Goal: Task Accomplishment & Management: Use online tool/utility

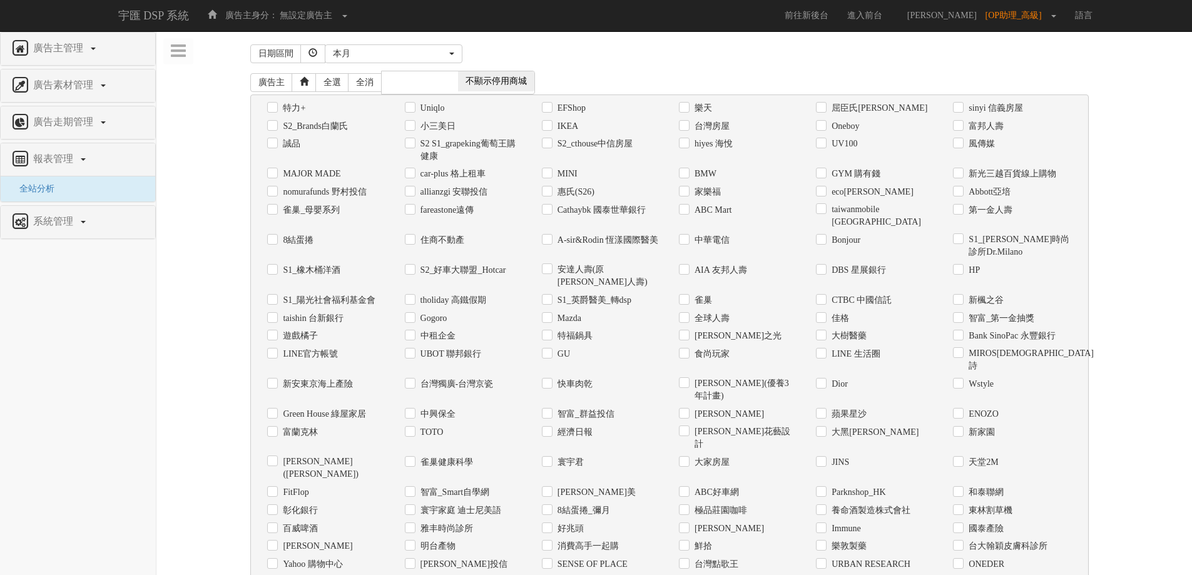
click at [443, 107] on label "Uniqlo" at bounding box center [431, 108] width 28 height 13
click at [413, 107] on input "Uniqlo" at bounding box center [409, 108] width 8 height 8
checkbox input "true"
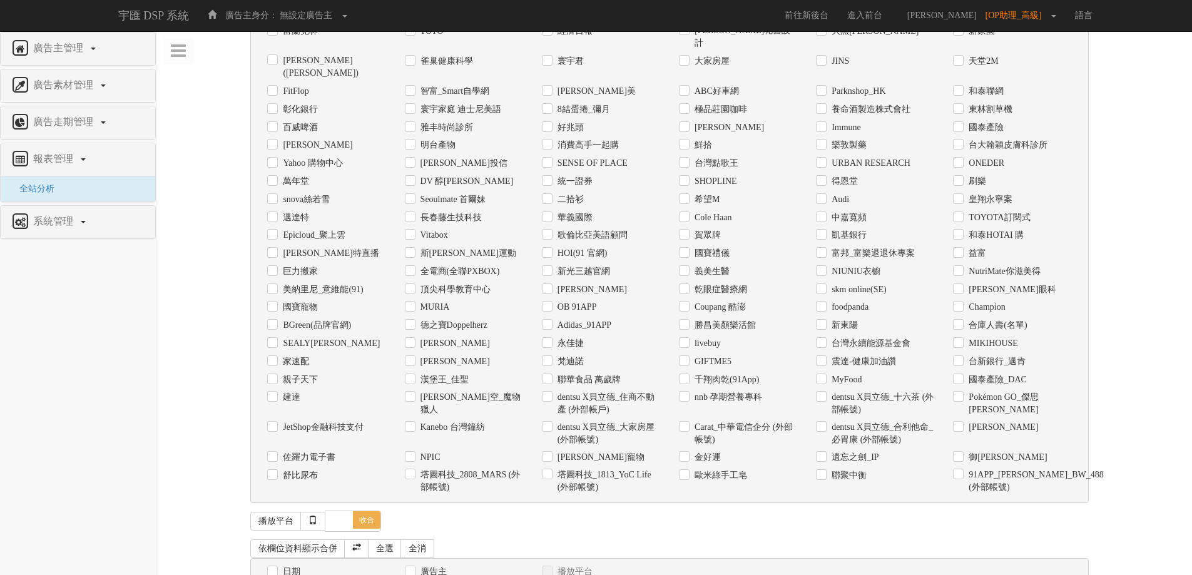
click at [295, 566] on label "日期" at bounding box center [290, 572] width 21 height 13
click at [275, 568] on input "日期" at bounding box center [271, 572] width 8 height 8
checkbox input "true"
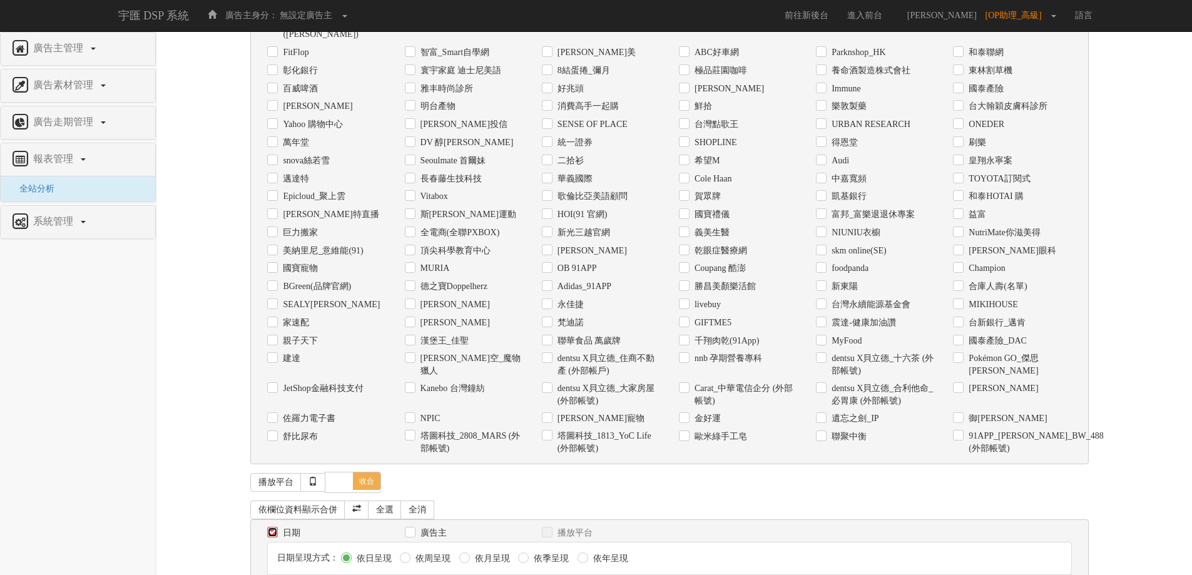
scroll to position [444, 0]
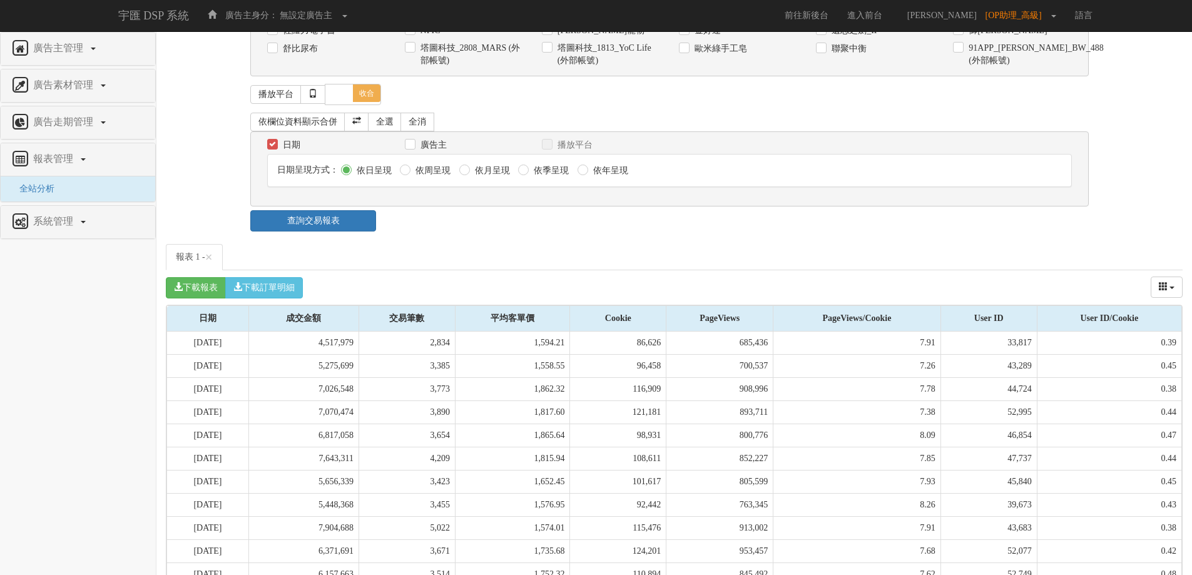
scroll to position [905, 0]
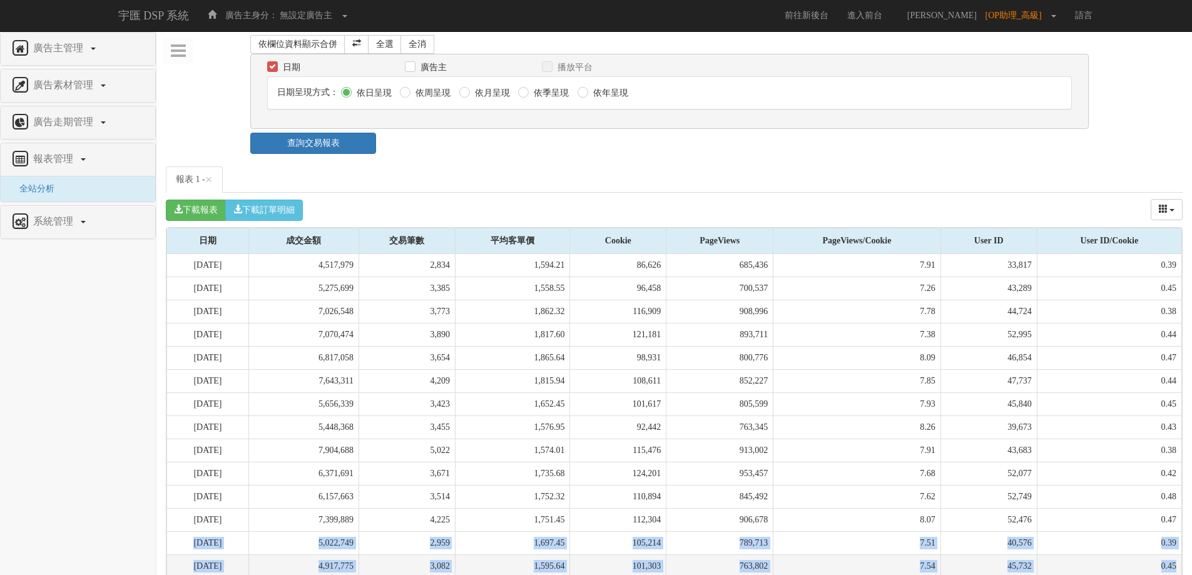
drag, startPoint x: 190, startPoint y: 476, endPoint x: 1178, endPoint y: 501, distance: 987.7
click at [1178, 501] on tbody "[DATE] 4,517,979 2,834 1,594.21 86,626 685,436 7.91 33,817 0.39 [DATE] 5,275,69…" at bounding box center [674, 439] width 1015 height 370
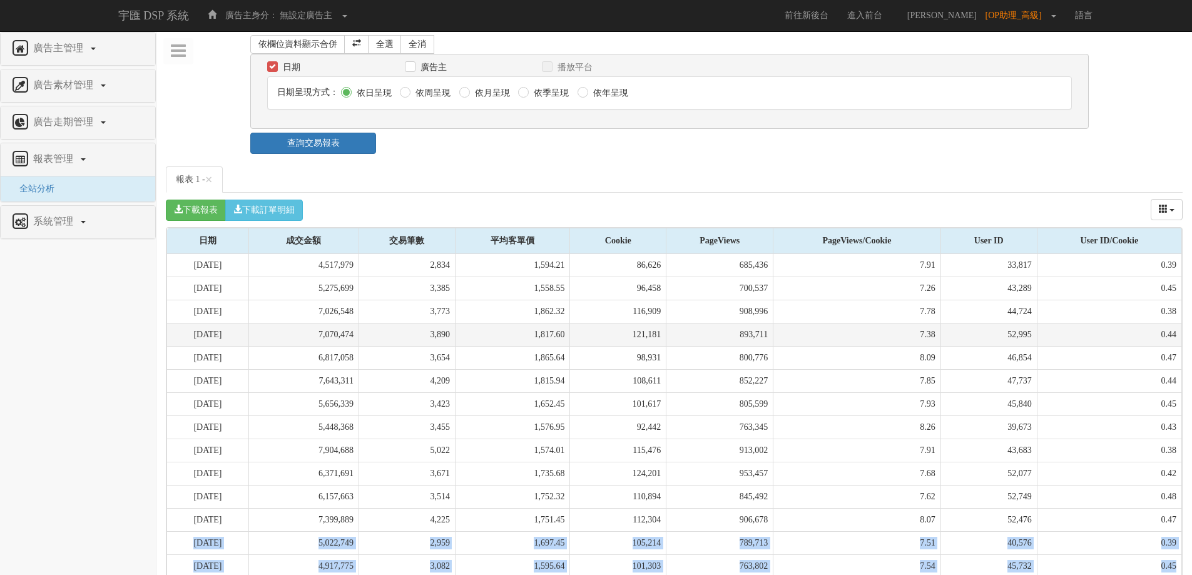
copy tbody "[DATE] 5,022,749 2,959 1,697.45 105,214 789,713 7.51 40,576 0.39 [DATE] 4,917,7…"
